Goal: Find contact information: Find contact information

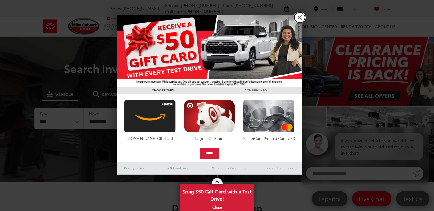
click at [300, 18] on link "X" at bounding box center [300, 17] width 10 height 10
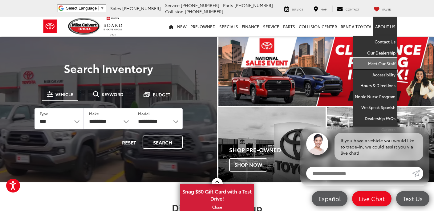
click at [389, 64] on link "Meet Our Staff" at bounding box center [375, 63] width 44 height 11
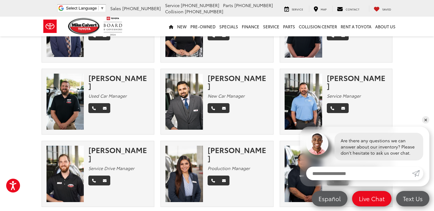
scroll to position [294, 0]
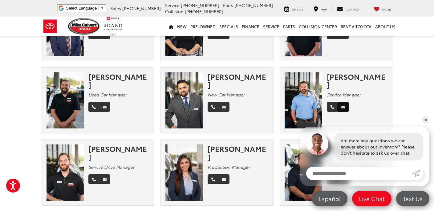
click at [343, 105] on icon "Email" at bounding box center [344, 107] width 4 height 4
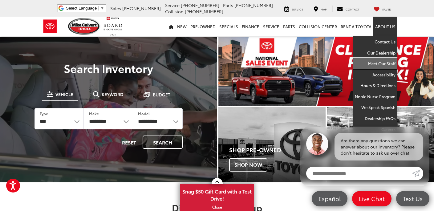
click at [387, 65] on link "Meet Our Staff" at bounding box center [375, 63] width 44 height 11
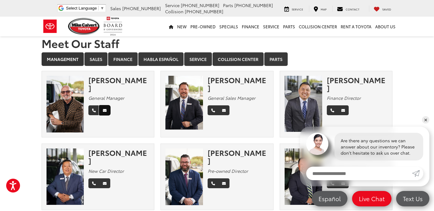
click at [105, 109] on icon "Email" at bounding box center [105, 111] width 4 height 4
click at [104, 109] on icon "Email" at bounding box center [105, 111] width 4 height 4
